Goal: Task Accomplishment & Management: Complete application form

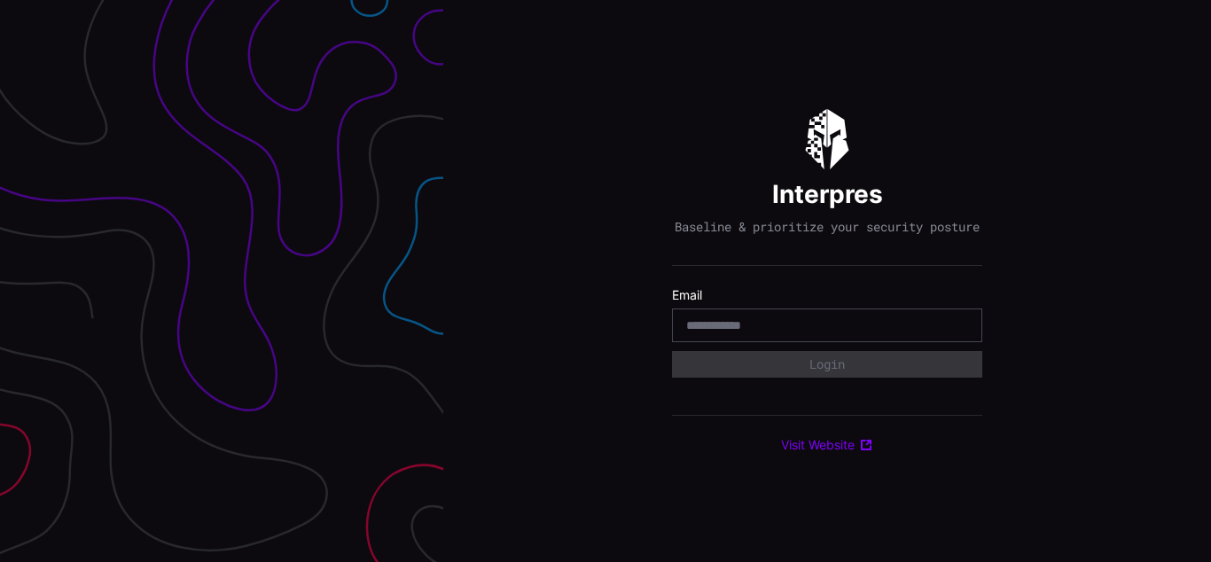
click at [605, 281] on div "Interpres Baseline & prioritize your security posture Email Login Visit Website" at bounding box center [827, 281] width 768 height 562
type input "**********"
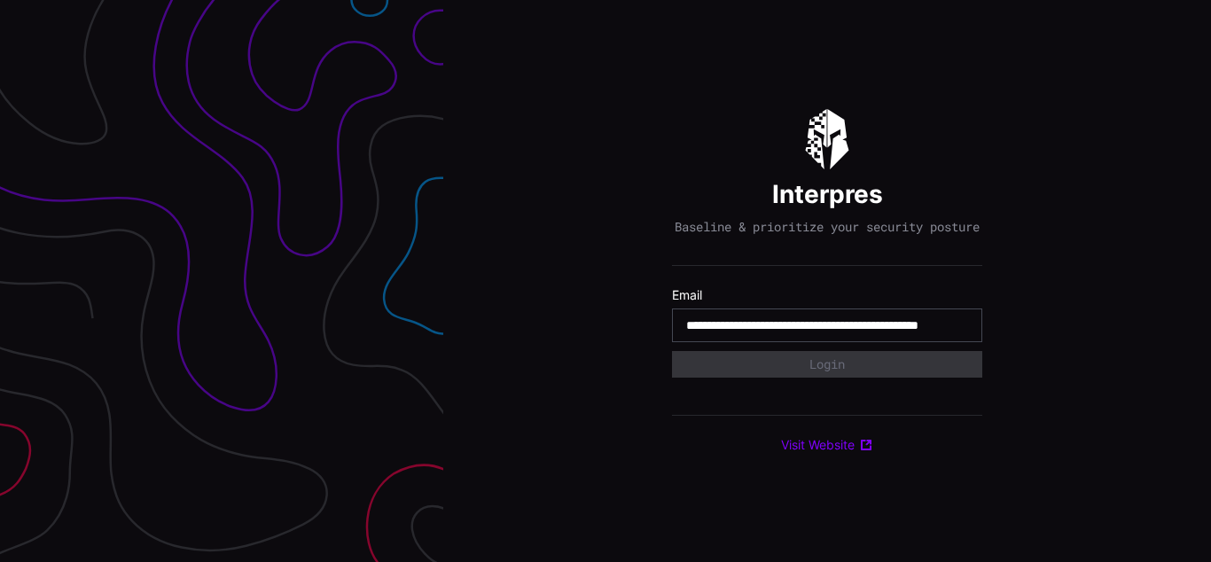
click at [827, 333] on input "**********" at bounding box center [827, 325] width 282 height 16
click at [605, 281] on div "Interpres Baseline & prioritize your security posture Email Login Visit Website" at bounding box center [827, 281] width 768 height 562
